Goal: Communication & Community: Answer question/provide support

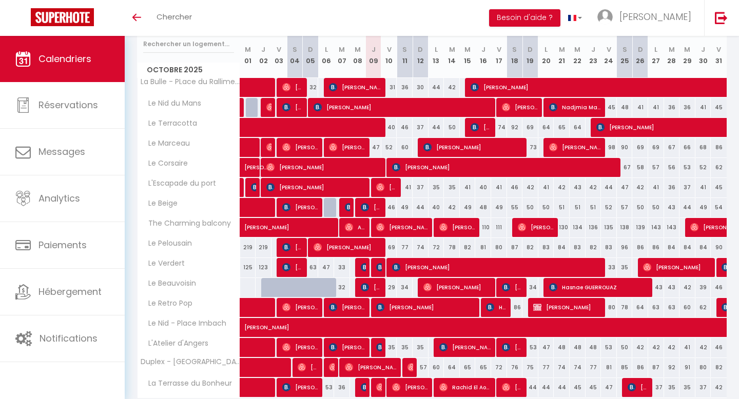
scroll to position [146, 0]
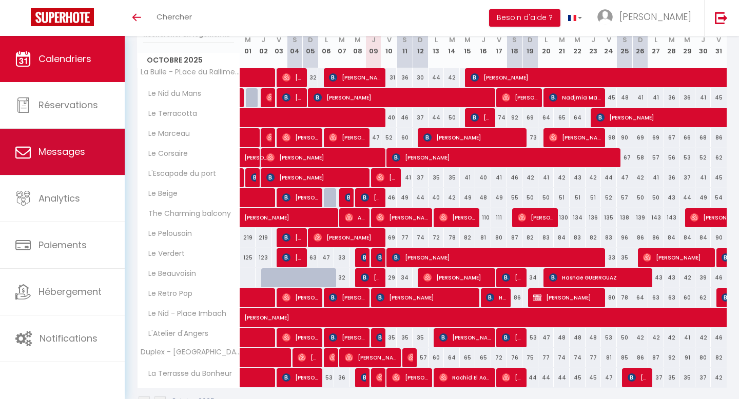
click at [73, 153] on span "Messages" at bounding box center [61, 151] width 47 height 13
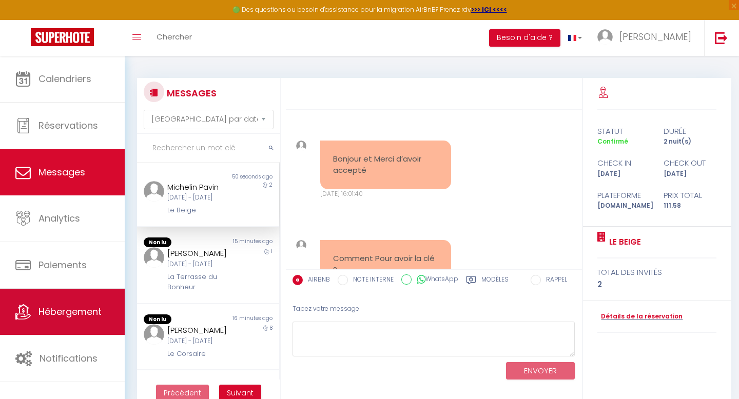
scroll to position [3167, 0]
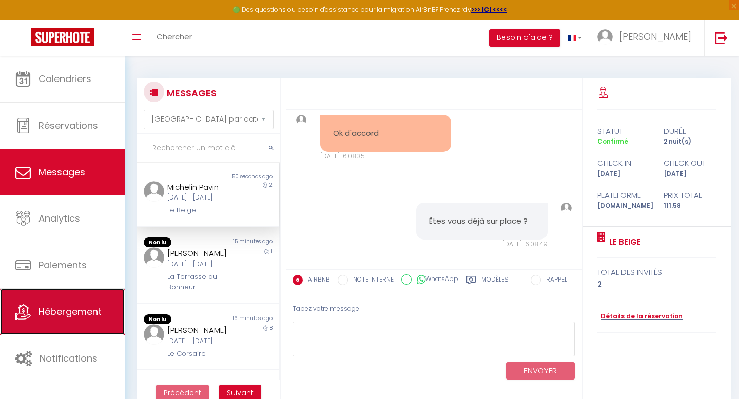
click at [79, 295] on link "Hébergement" at bounding box center [62, 312] width 125 height 46
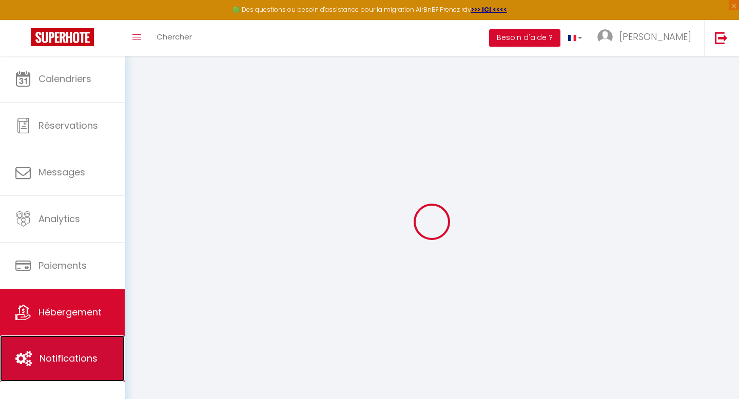
click at [78, 357] on span "Notifications" at bounding box center [69, 358] width 58 height 13
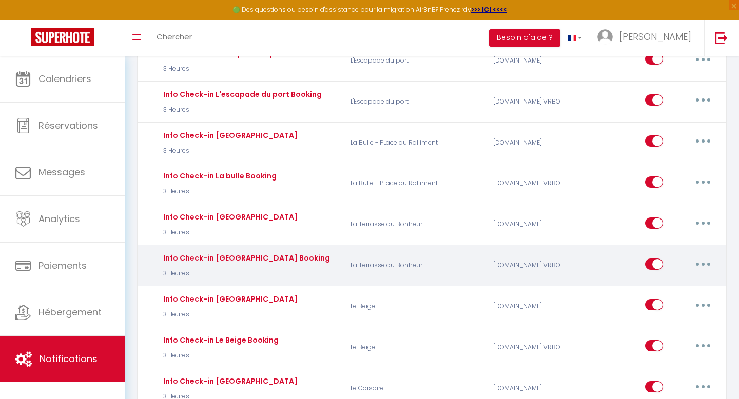
scroll to position [873, 0]
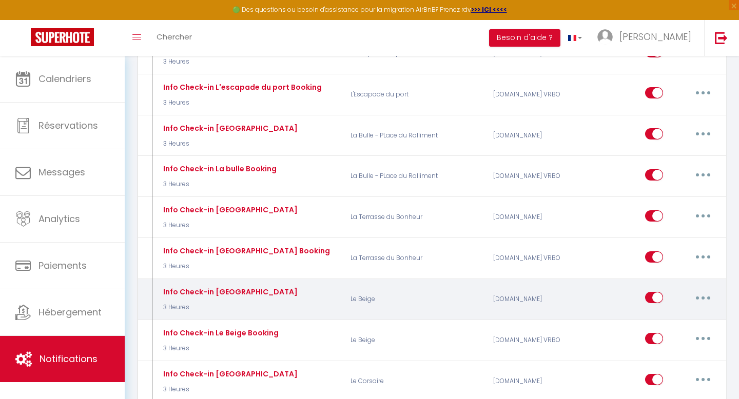
click at [694, 289] on button "button" at bounding box center [703, 297] width 29 height 16
click at [678, 313] on link "Editer" at bounding box center [676, 321] width 76 height 17
type input "Info Check-in [GEOGRAPHIC_DATA]"
select select "3"
select select "3 Heures"
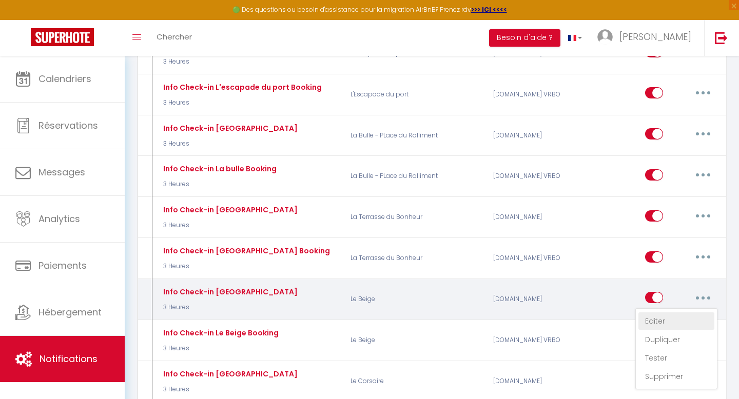
select select
checkbox input "true"
checkbox input "false"
radio input "true"
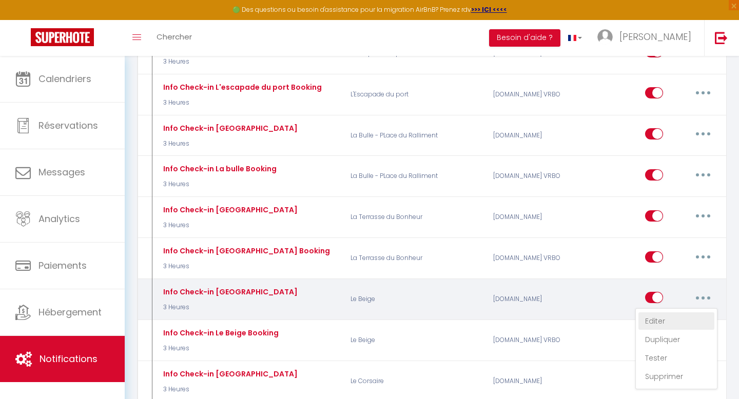
type input "Le check in est à 16 heure."
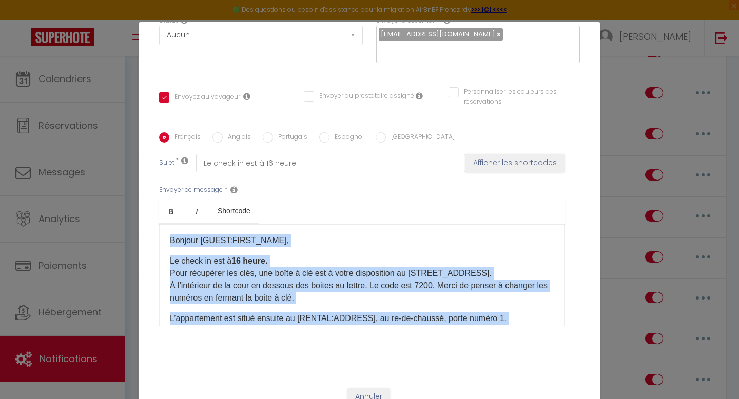
scroll to position [97, 0]
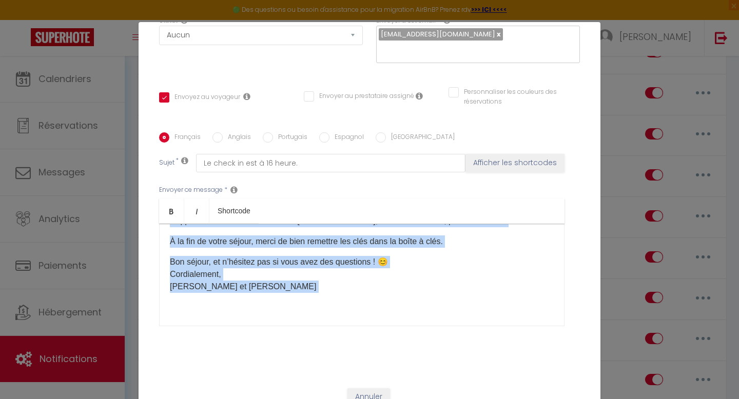
drag, startPoint x: 169, startPoint y: 226, endPoint x: 466, endPoint y: 297, distance: 305.3
click at [466, 297] on div "Bonjour [GUEST:FIRST_NAME], Le check in est à 16 heure. Pour récupérer les clés…" at bounding box center [361, 275] width 405 height 103
copy div "Bonjour [GUEST:FIRST_NAME], Le check in est à 16 heure. Pour récupérer les clés…"
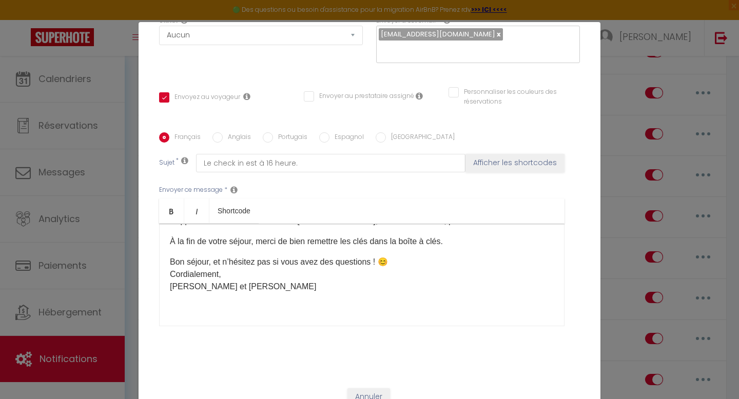
click at [522, 174] on div "Envoyer ce message * Bold Italic Shortcode Rich text editor Bonjour [GUEST:FIRS…" at bounding box center [369, 255] width 421 height 167
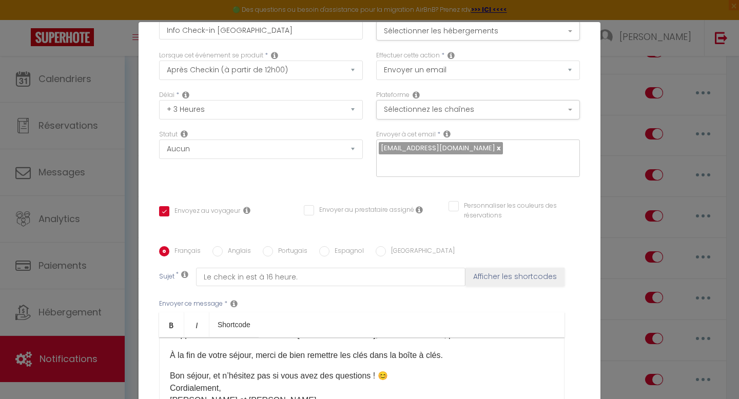
scroll to position [0, 0]
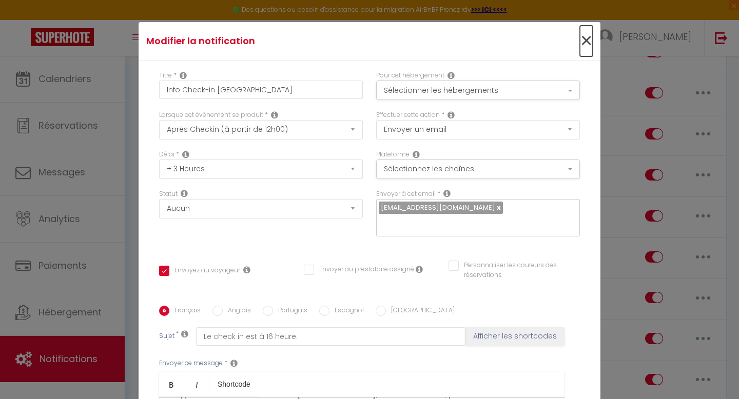
click at [581, 37] on span "×" at bounding box center [586, 41] width 13 height 31
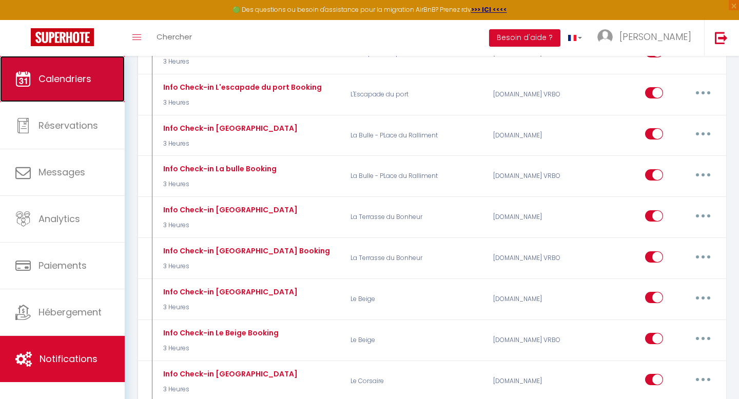
click at [73, 90] on link "Calendriers" at bounding box center [62, 79] width 125 height 46
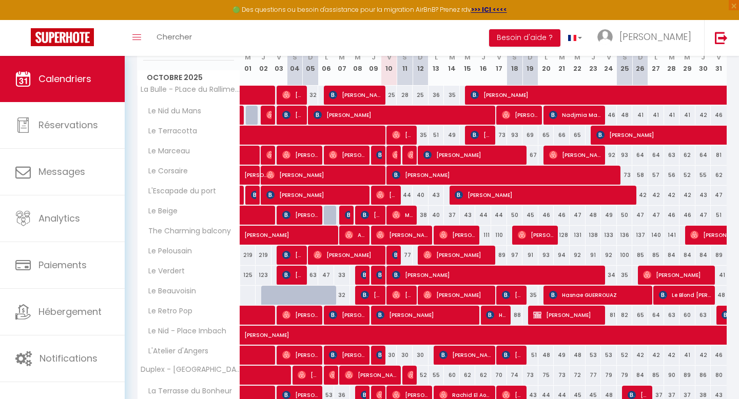
scroll to position [166, 0]
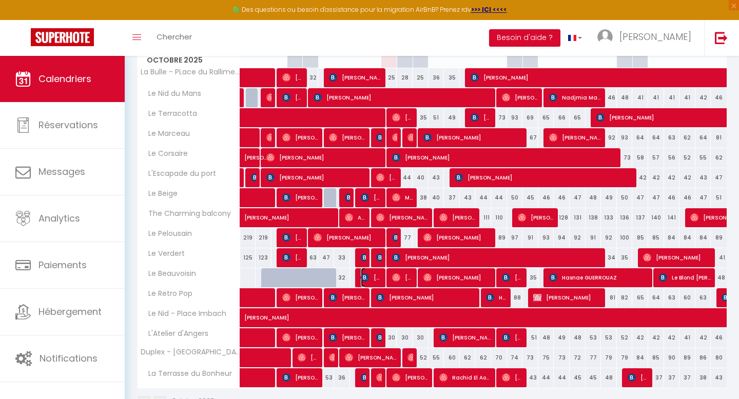
click at [378, 276] on span "[PERSON_NAME]" at bounding box center [371, 277] width 21 height 19
select select "OK"
select select "0"
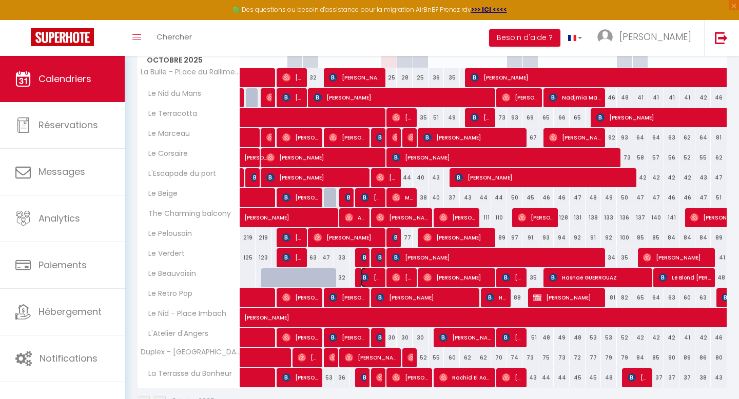
select select "1"
select select
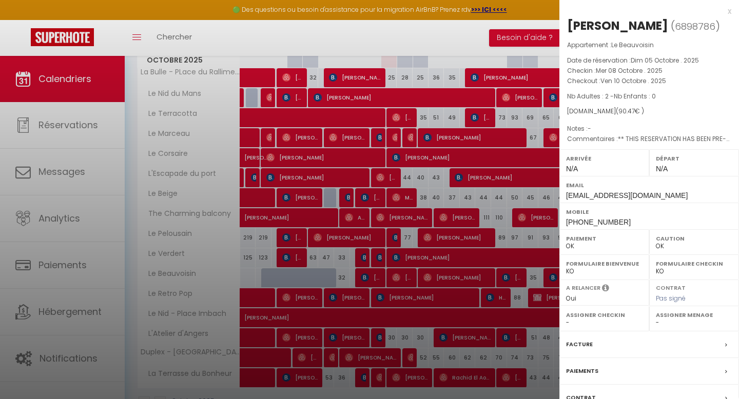
click at [506, 110] on div at bounding box center [369, 199] width 739 height 399
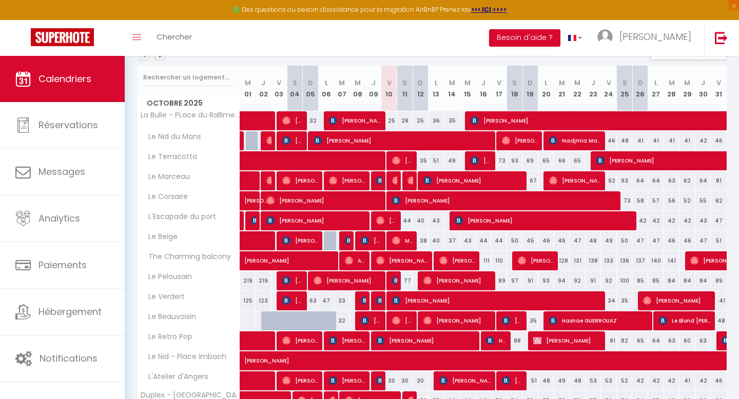
scroll to position [123, 0]
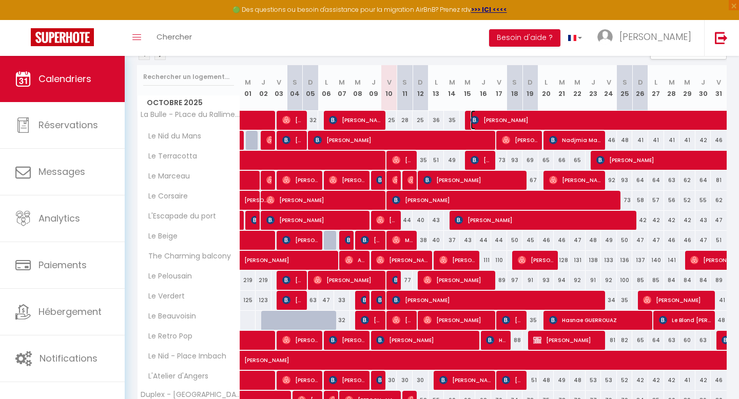
select select "KO"
select select "41097"
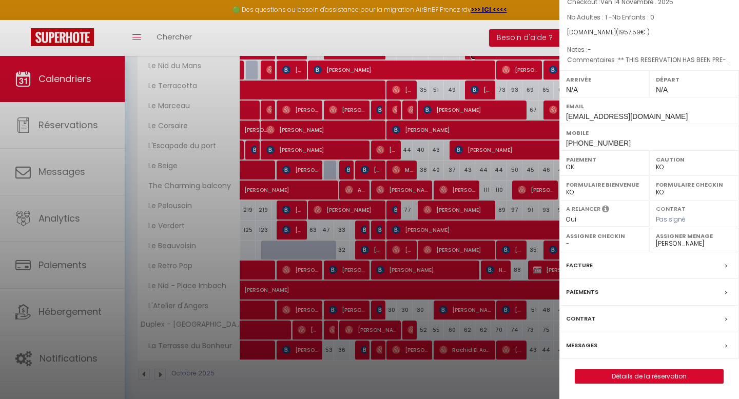
scroll to position [0, 0]
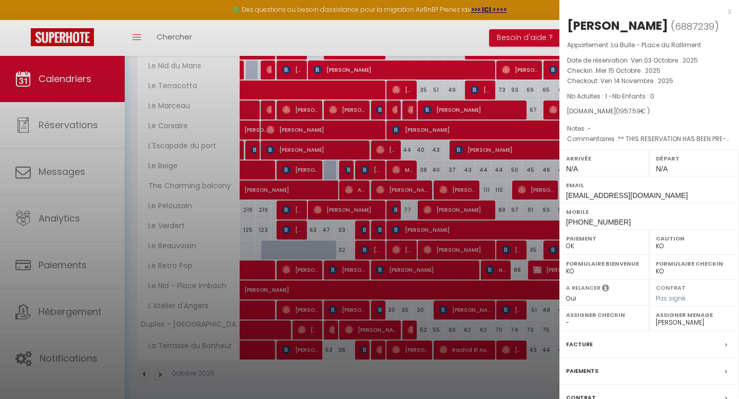
drag, startPoint x: 568, startPoint y: 25, endPoint x: 658, endPoint y: 25, distance: 90.3
click at [658, 25] on div "[PERSON_NAME]" at bounding box center [617, 25] width 101 height 16
click at [456, 111] on div at bounding box center [369, 199] width 739 height 399
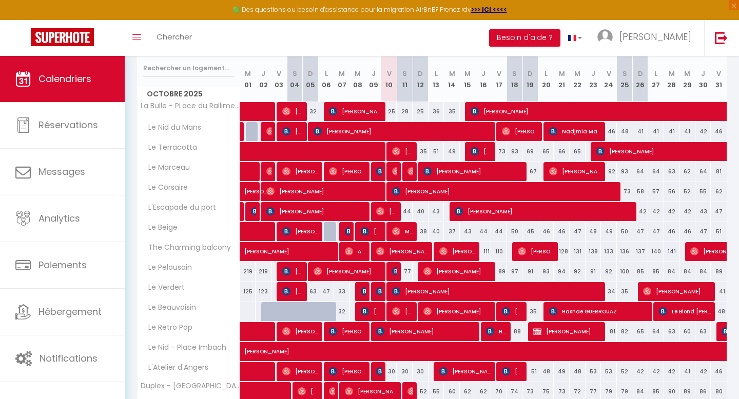
scroll to position [99, 0]
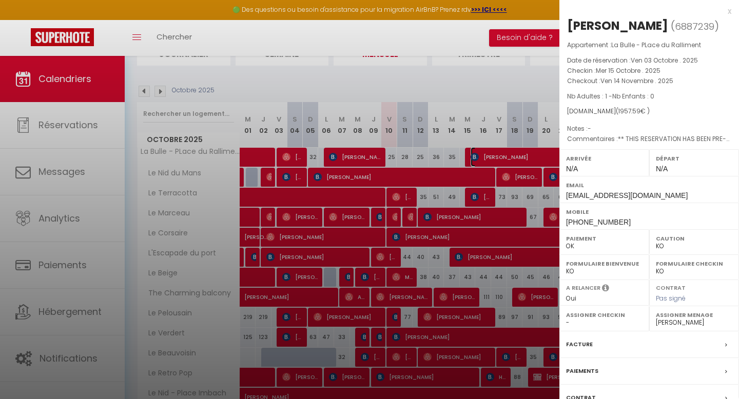
scroll to position [87, 0]
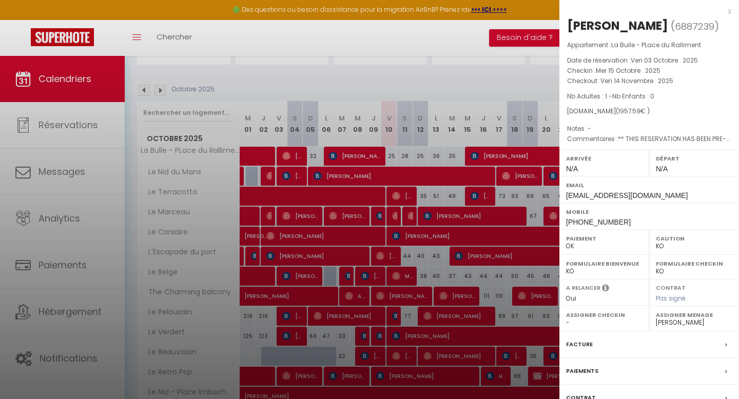
click at [524, 204] on div at bounding box center [369, 199] width 739 height 399
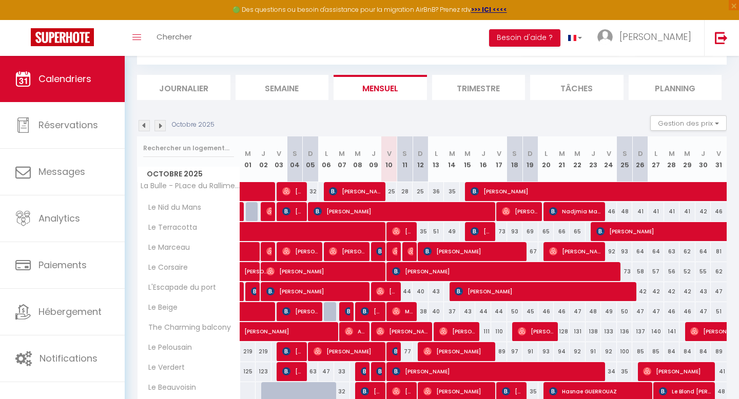
scroll to position [47, 0]
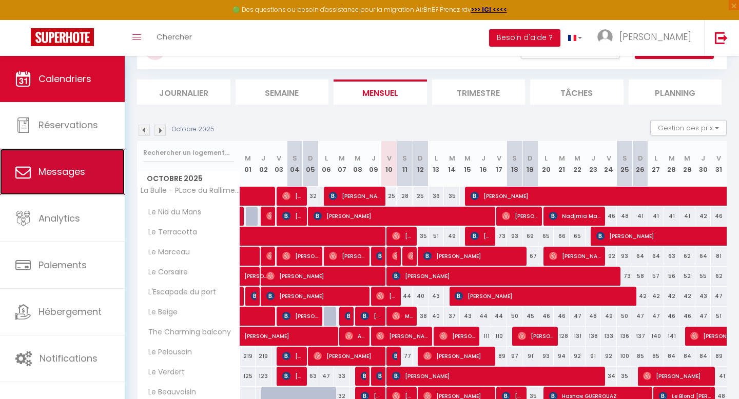
click at [84, 172] on span "Messages" at bounding box center [61, 171] width 47 height 13
select select "message"
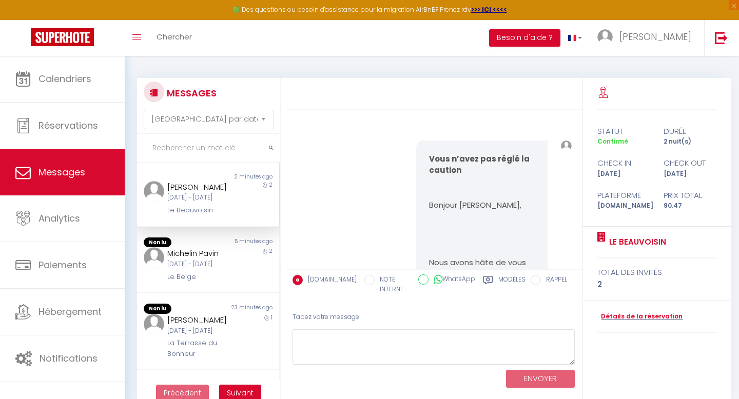
scroll to position [2952, 0]
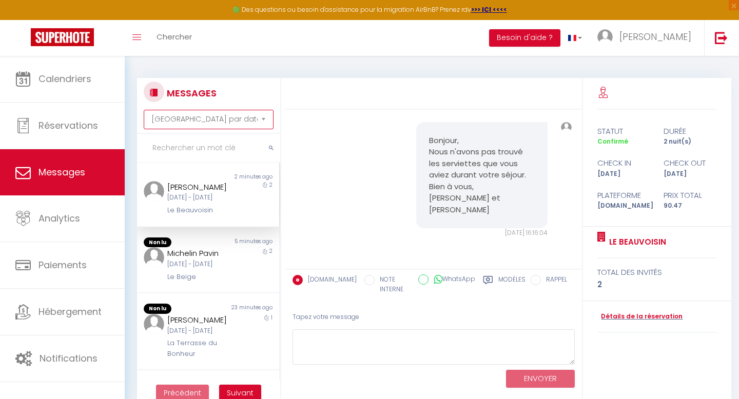
click at [218, 124] on select "[GEOGRAPHIC_DATA] par date de réservation Trier par date de message" at bounding box center [208, 119] width 129 height 19
click at [228, 114] on select "[GEOGRAPHIC_DATA] par date de réservation Trier par date de message" at bounding box center [208, 119] width 129 height 19
click at [265, 146] on button "submit" at bounding box center [271, 148] width 18 height 29
click at [248, 148] on input "text" at bounding box center [208, 148] width 143 height 29
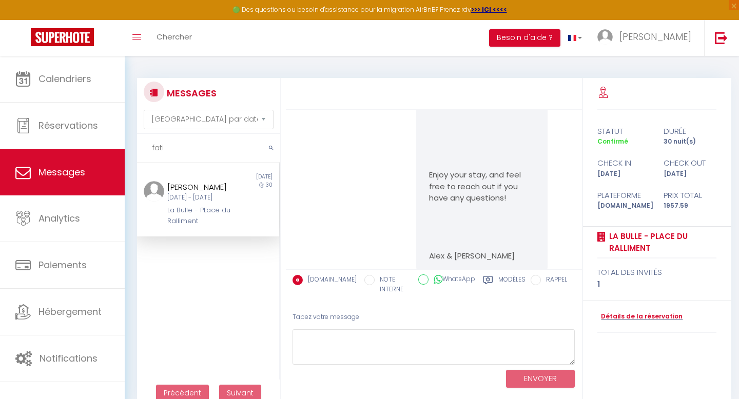
type input "fati"
click at [188, 193] on div "[PERSON_NAME]" at bounding box center [201, 187] width 69 height 12
